Goal: Check status

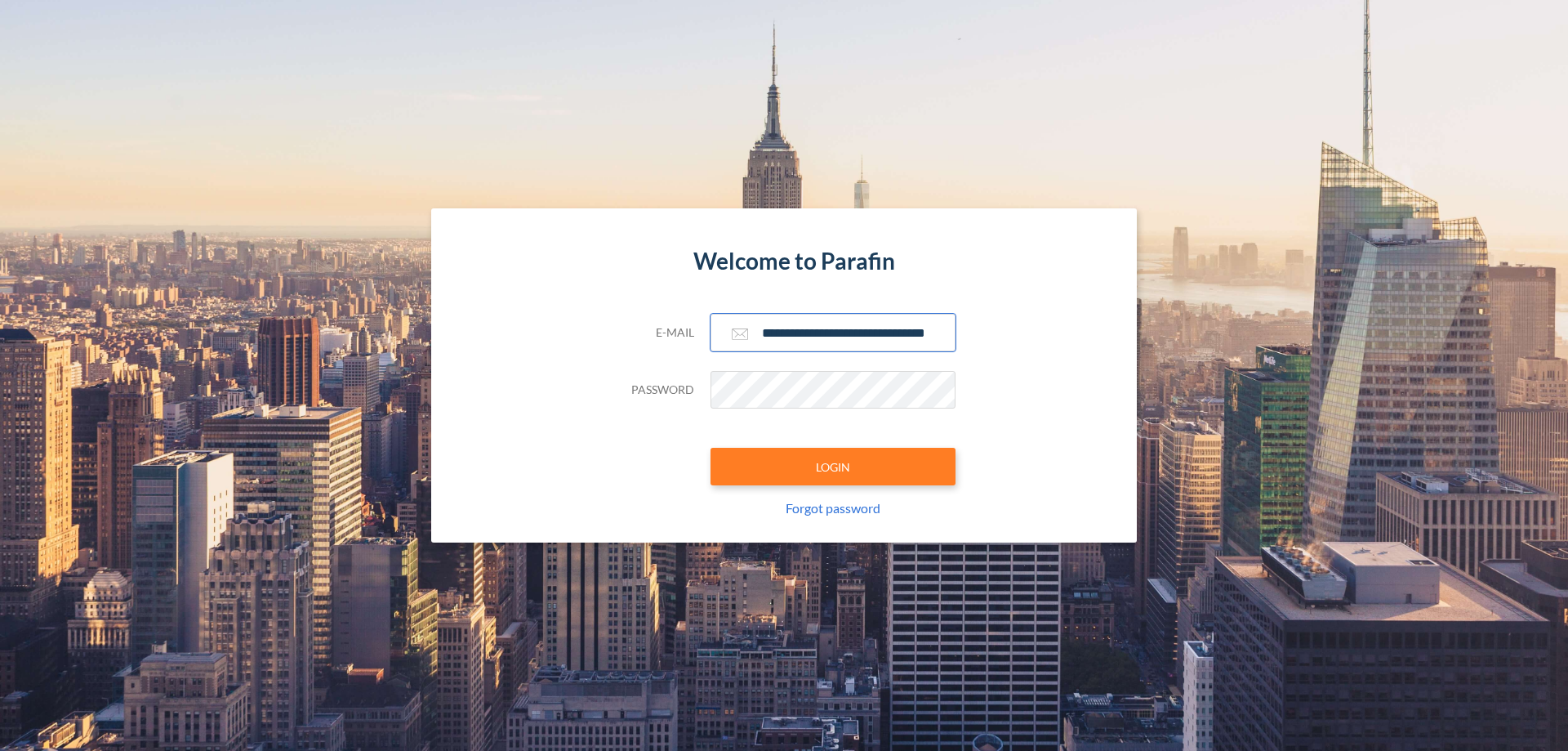
type input "**********"
click at [833, 466] on button "LOGIN" at bounding box center [833, 466] width 244 height 37
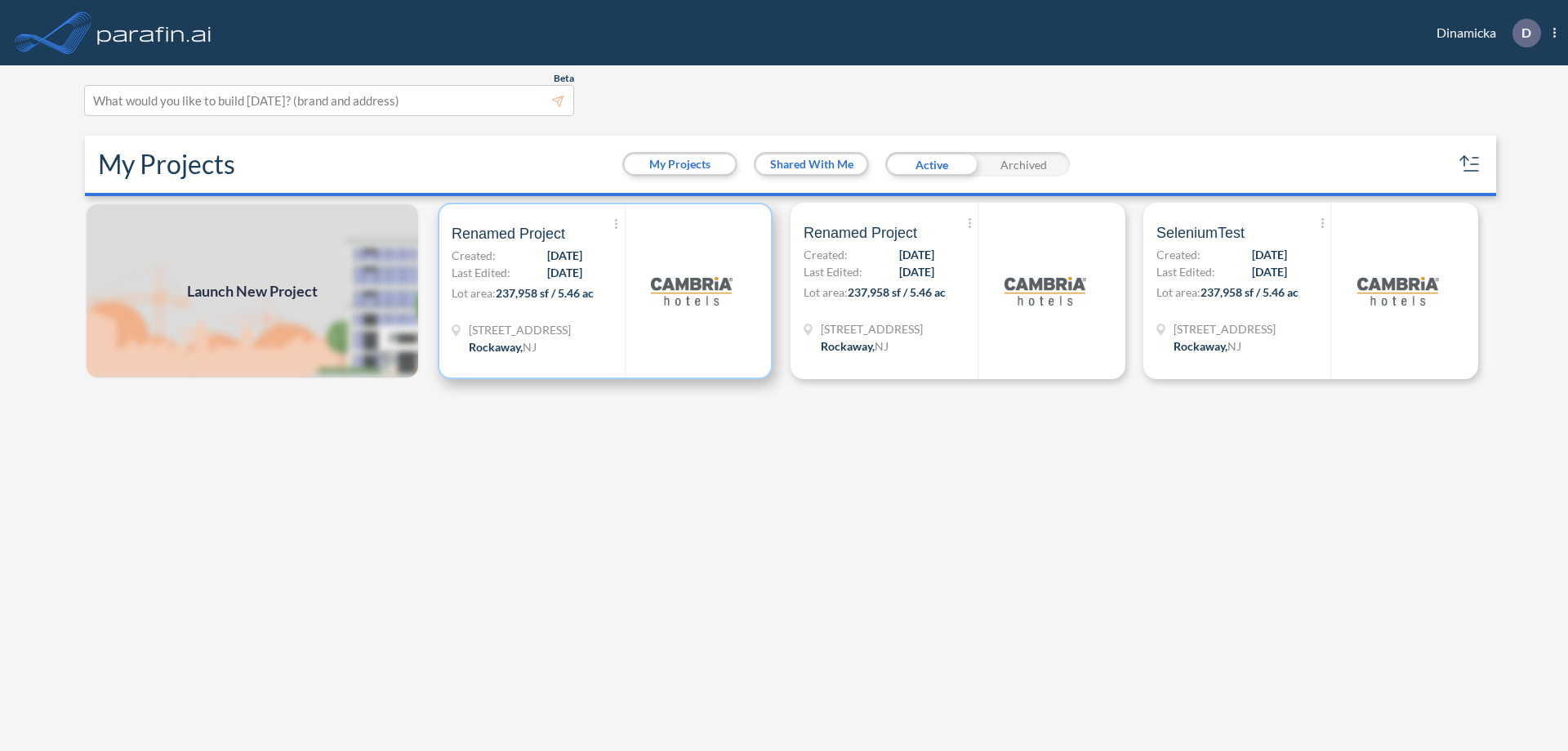
scroll to position [4, 0]
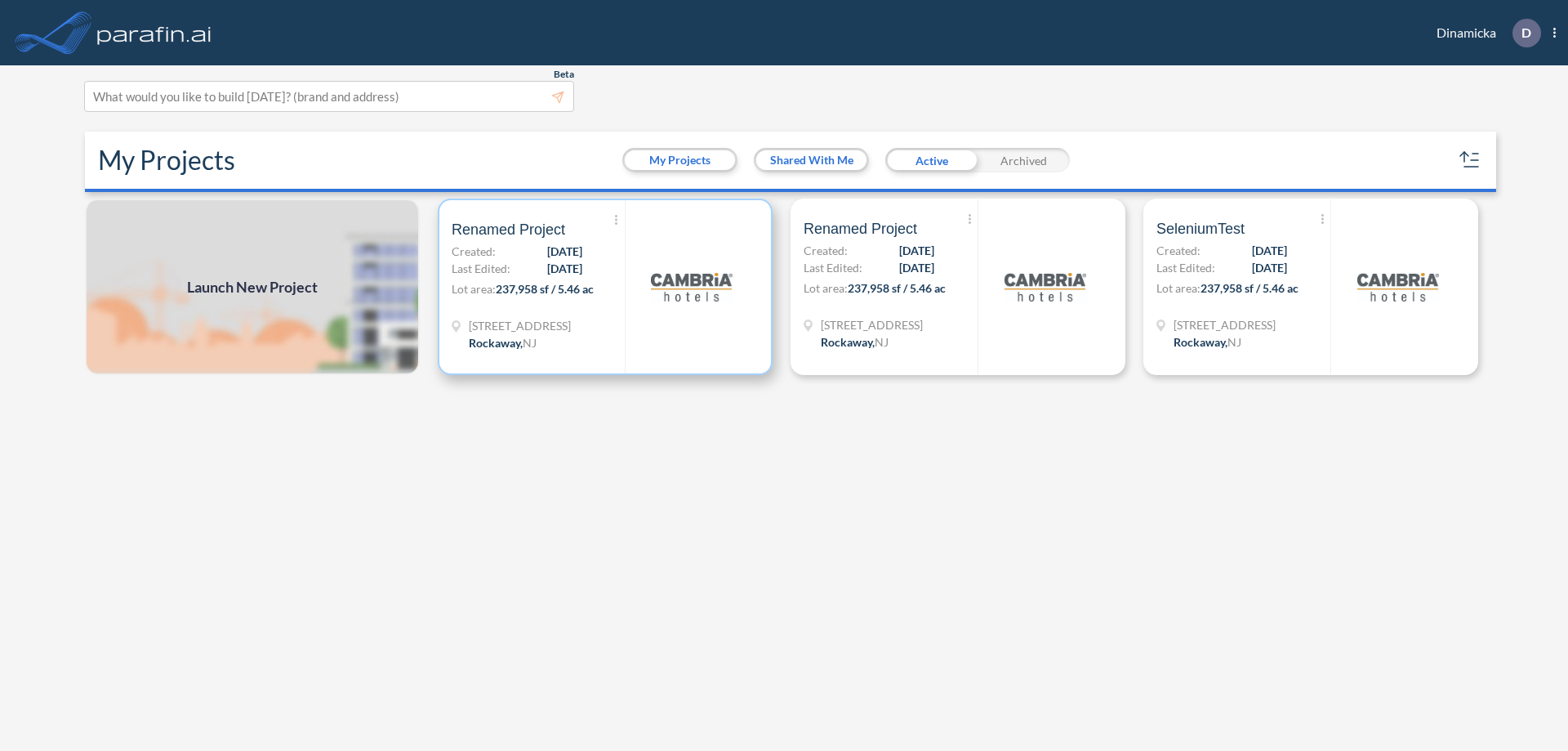
click at [605, 287] on p "Lot area: 237,958 sf / 5.46 ac" at bounding box center [538, 291] width 173 height 24
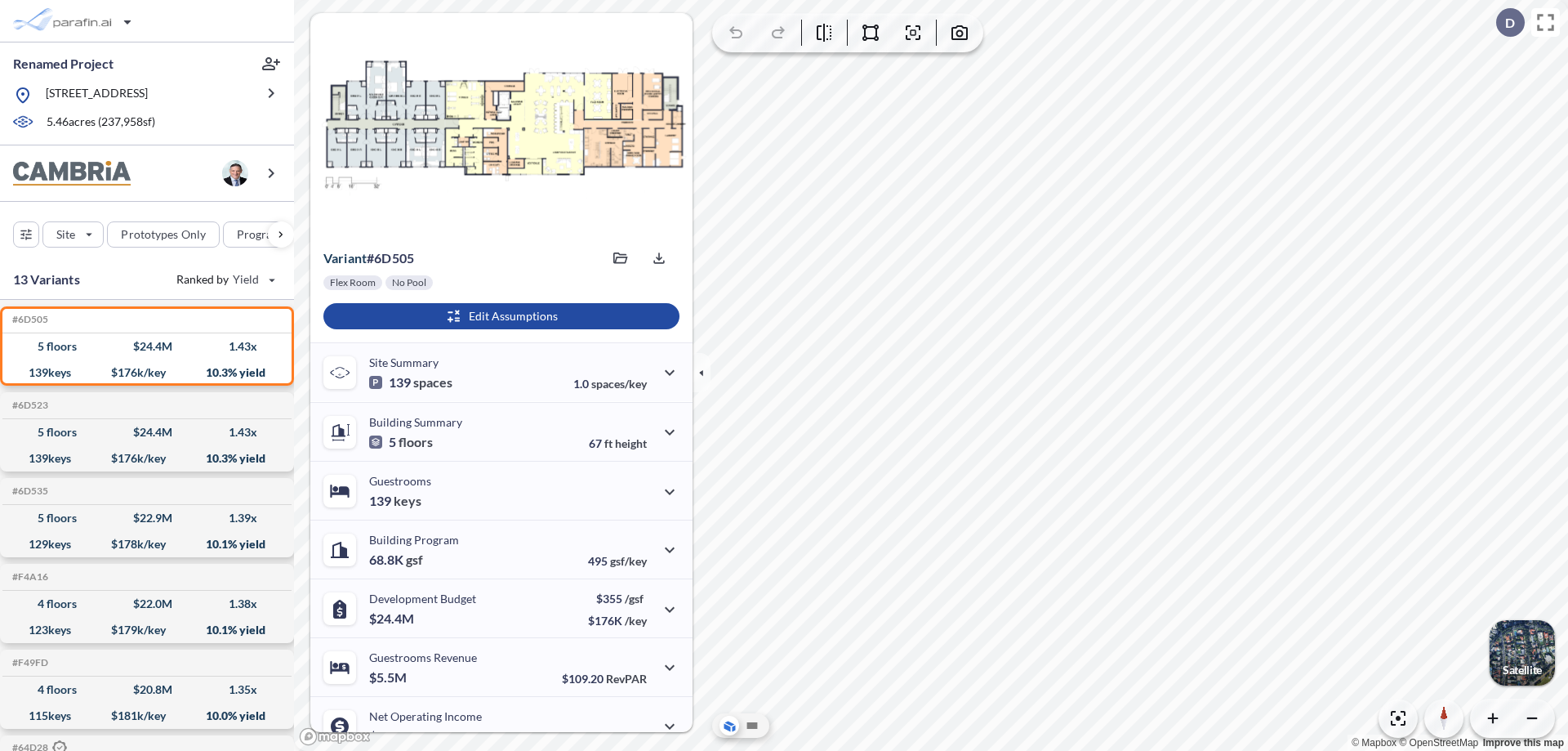
scroll to position [82, 0]
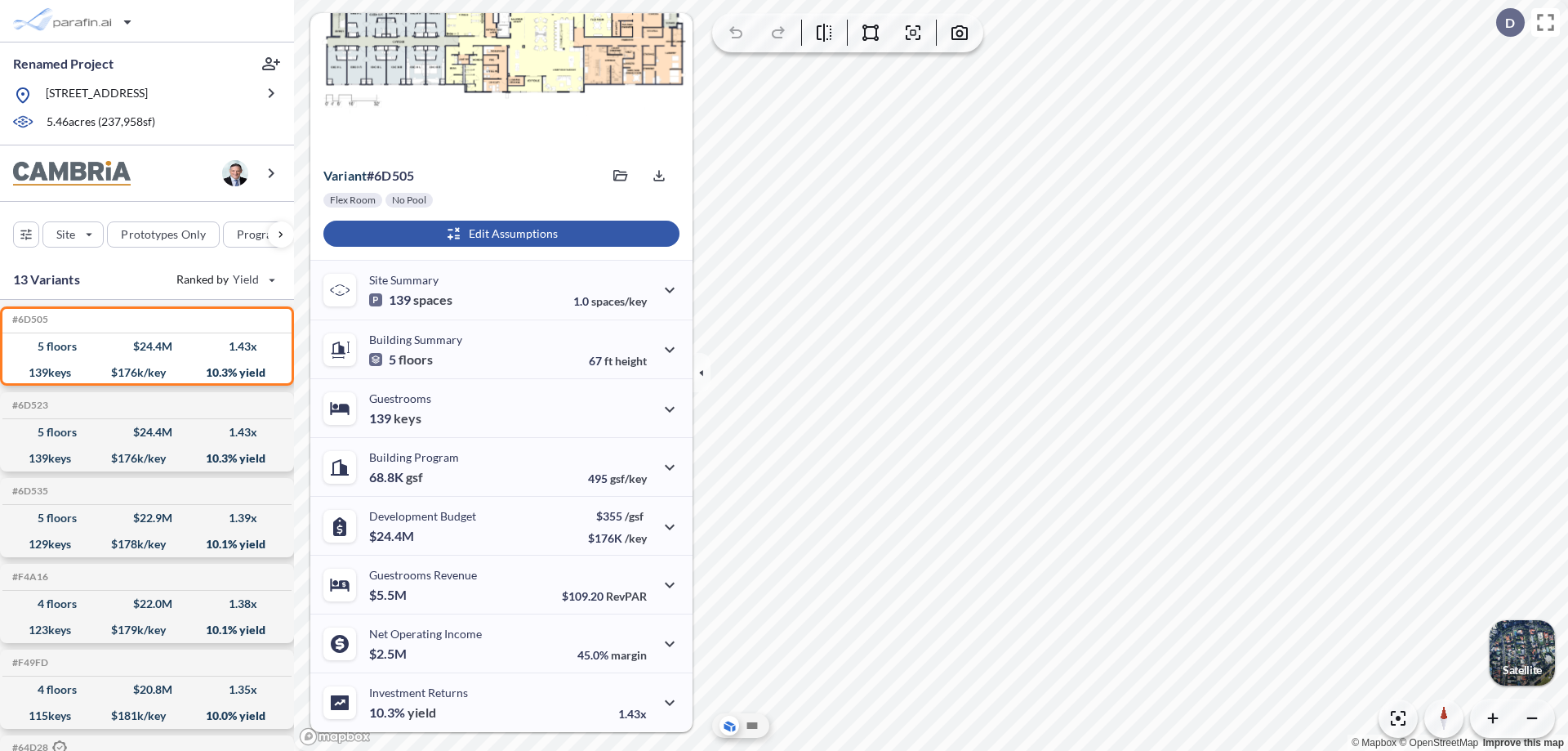
click at [498, 234] on div "button" at bounding box center [501, 233] width 356 height 26
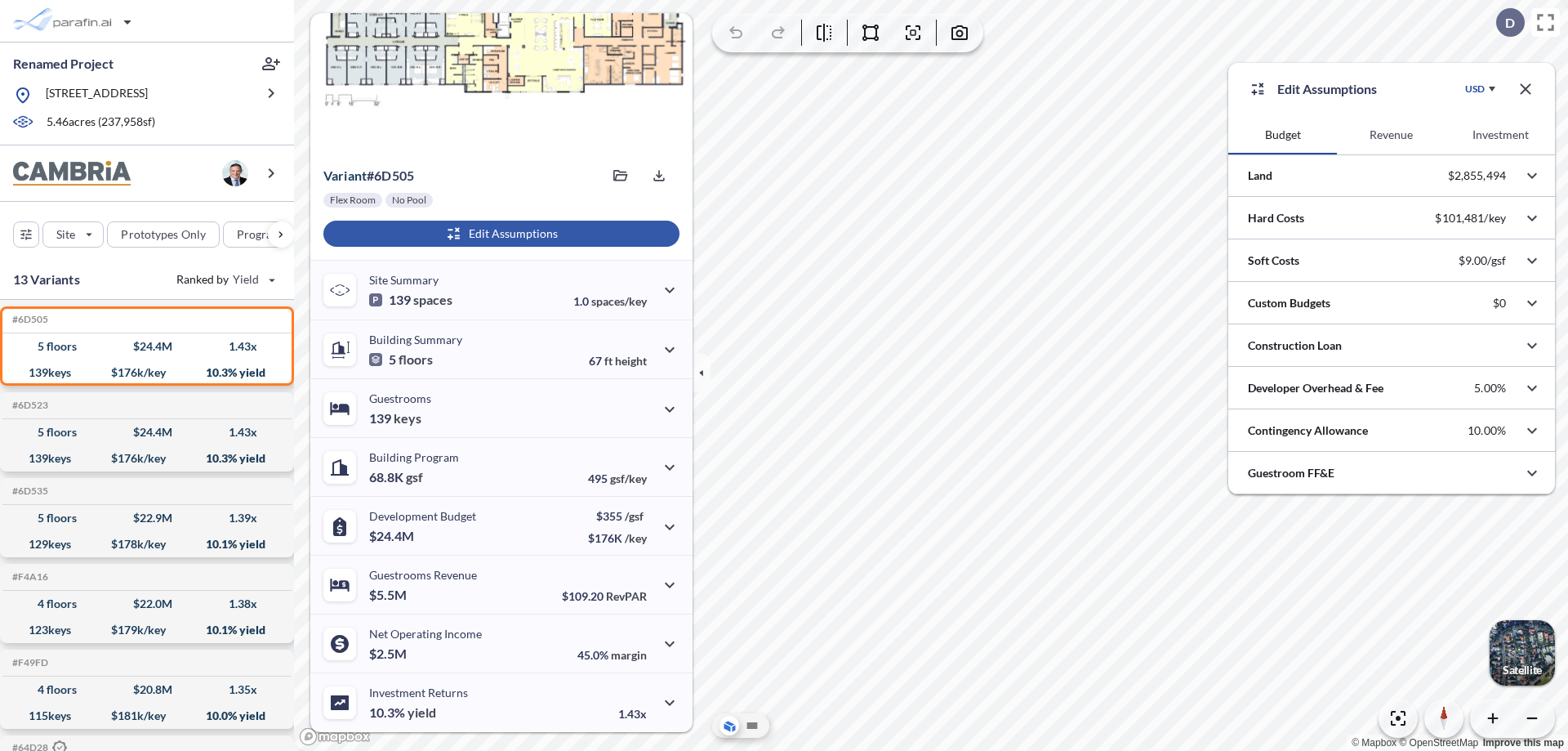
click at [1390, 135] on button "Revenue" at bounding box center [1391, 135] width 109 height 39
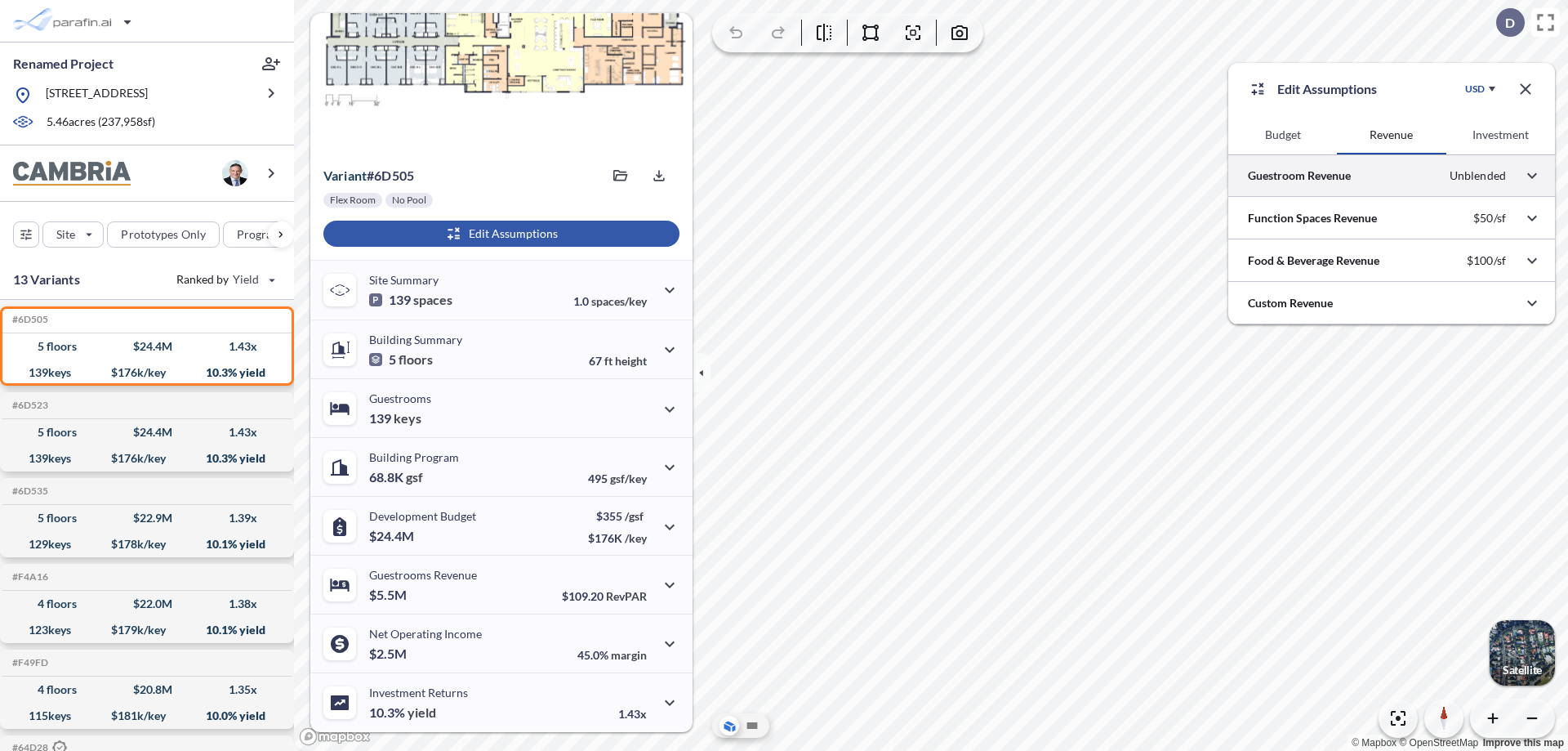
click at [1391, 176] on div at bounding box center [1391, 176] width 327 height 42
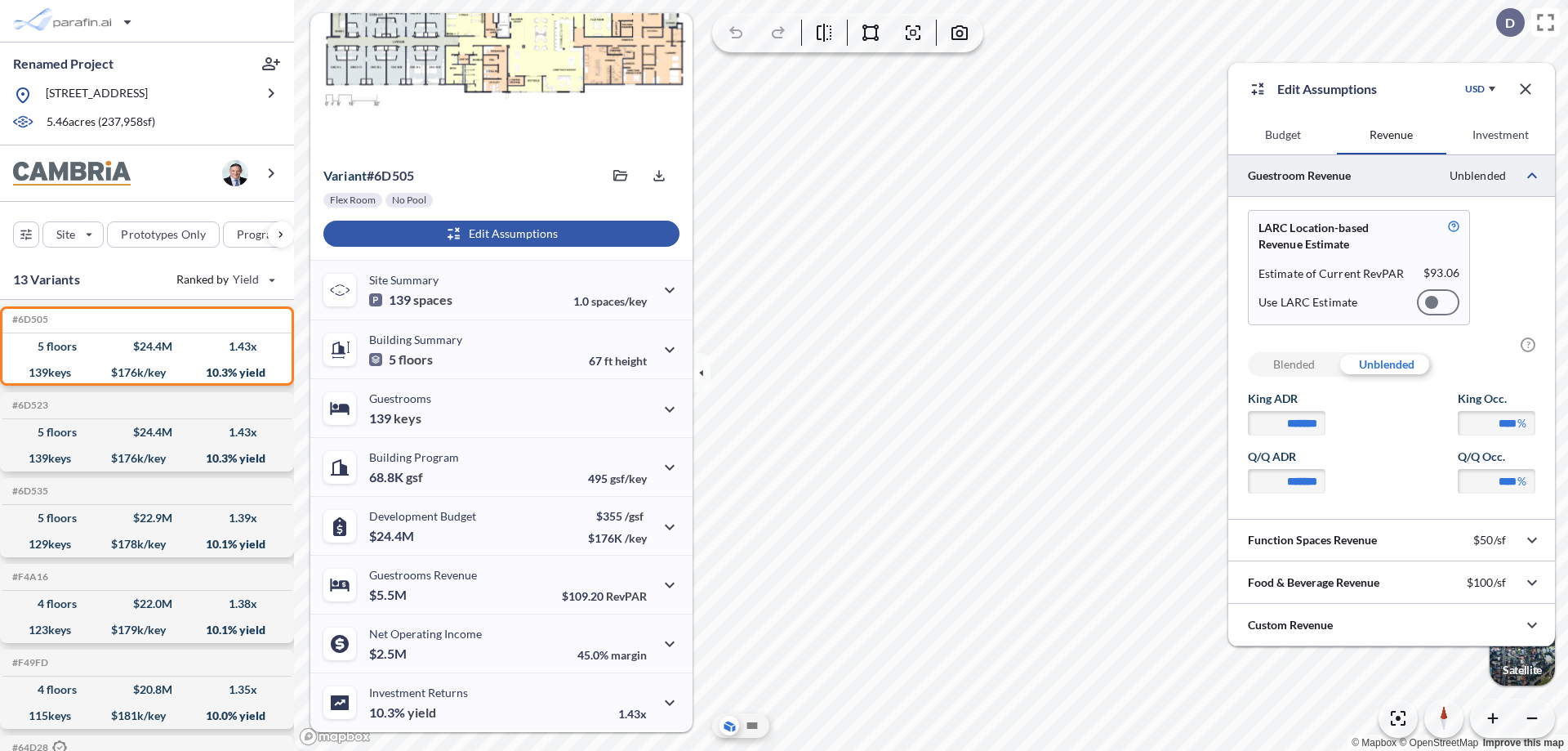
click at [1438, 302] on div at bounding box center [1437, 302] width 42 height 26
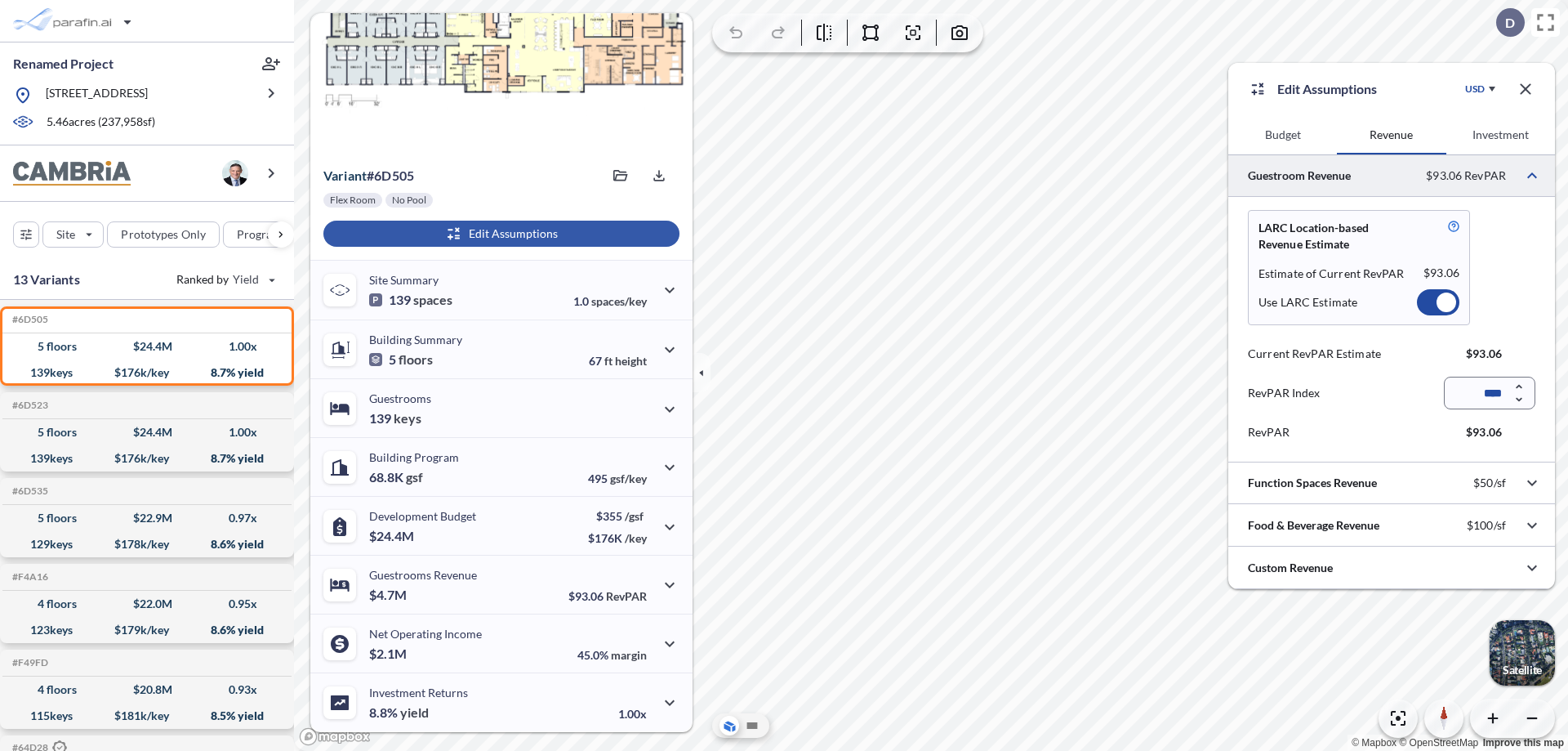
scroll to position [73, 0]
